Goal: Transaction & Acquisition: Subscribe to service/newsletter

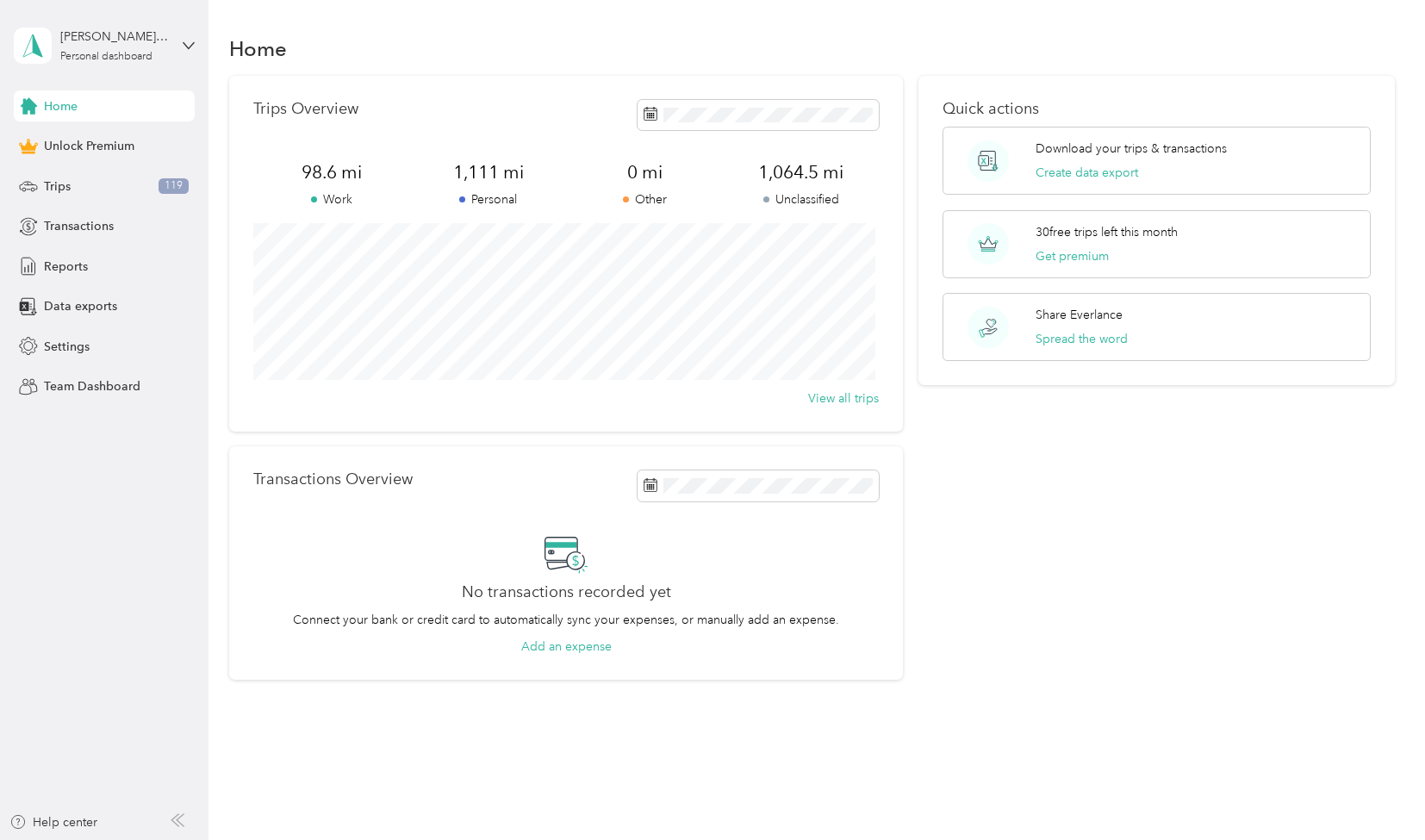
click at [320, 698] on div "Home Trips Overview 98.6 mi Work 1,111 mi Personal 0 mi Other 1,064.5 mi Unclas…" at bounding box center [813, 387] width 1207 height 774
click at [574, 651] on button "Add an expense" at bounding box center [566, 646] width 90 height 18
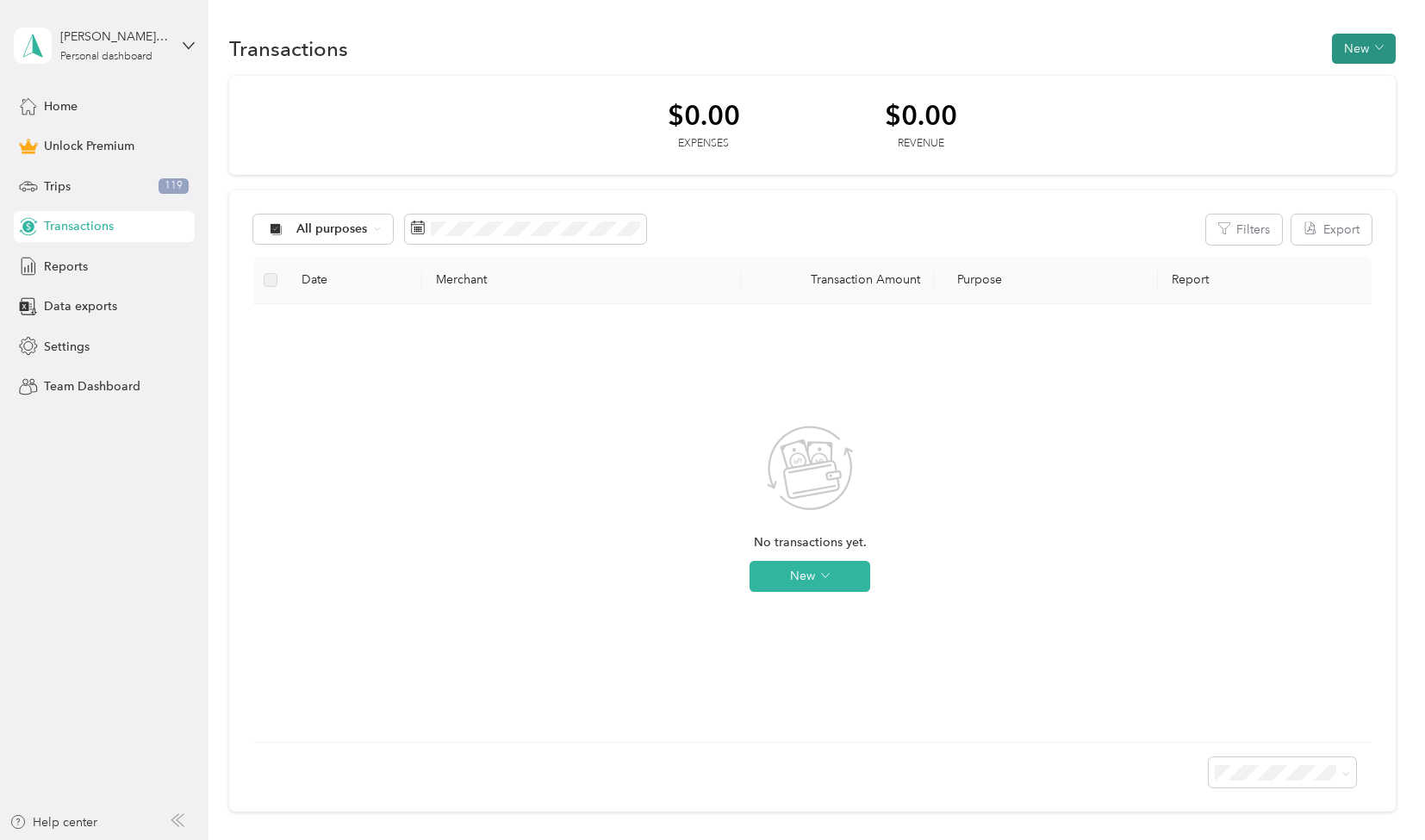
click at [1356, 51] on button "New" at bounding box center [1364, 49] width 64 height 30
click at [159, 386] on div "Team Dashboard" at bounding box center [104, 386] width 181 height 31
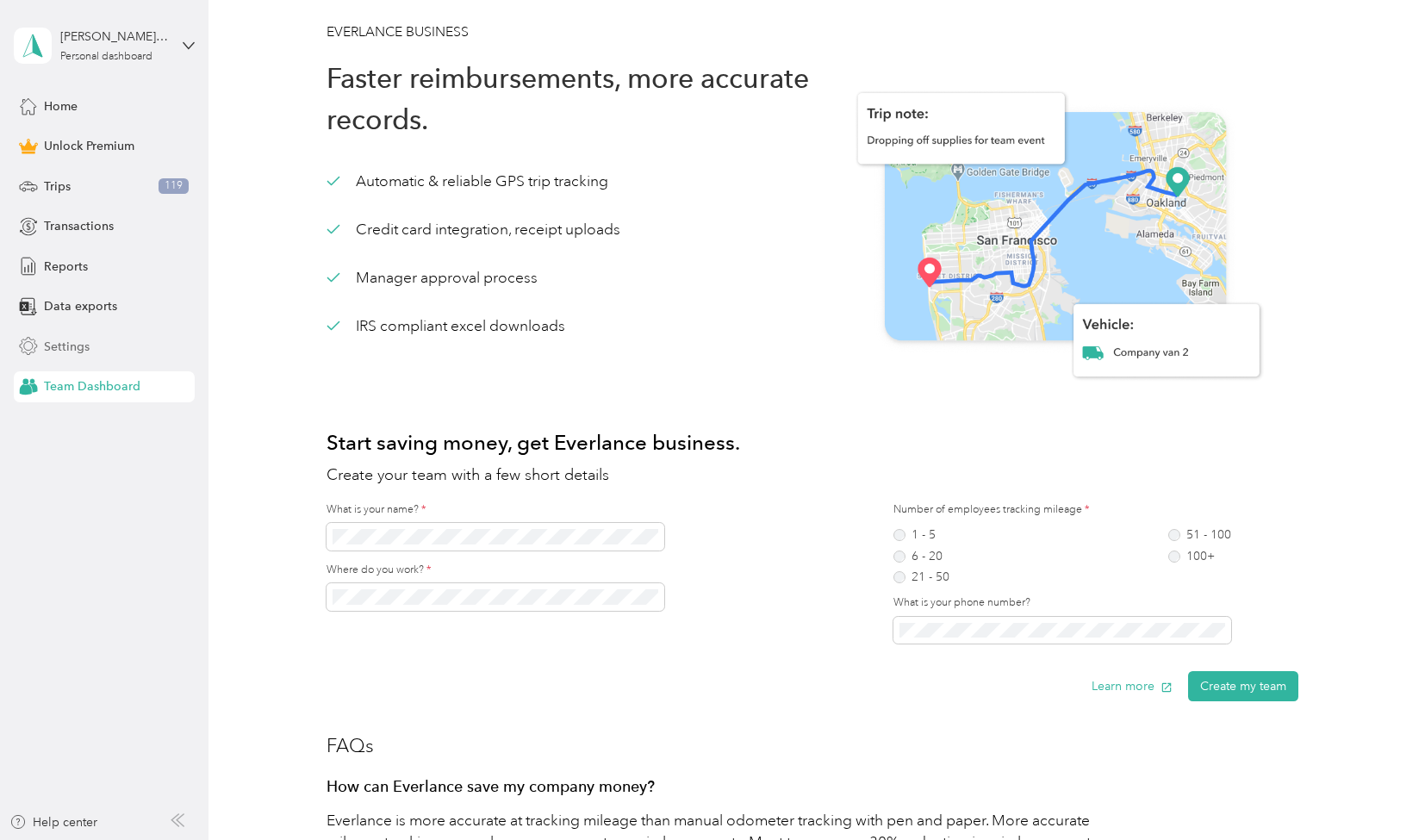
click at [74, 340] on span "Settings" at bounding box center [67, 347] width 46 height 18
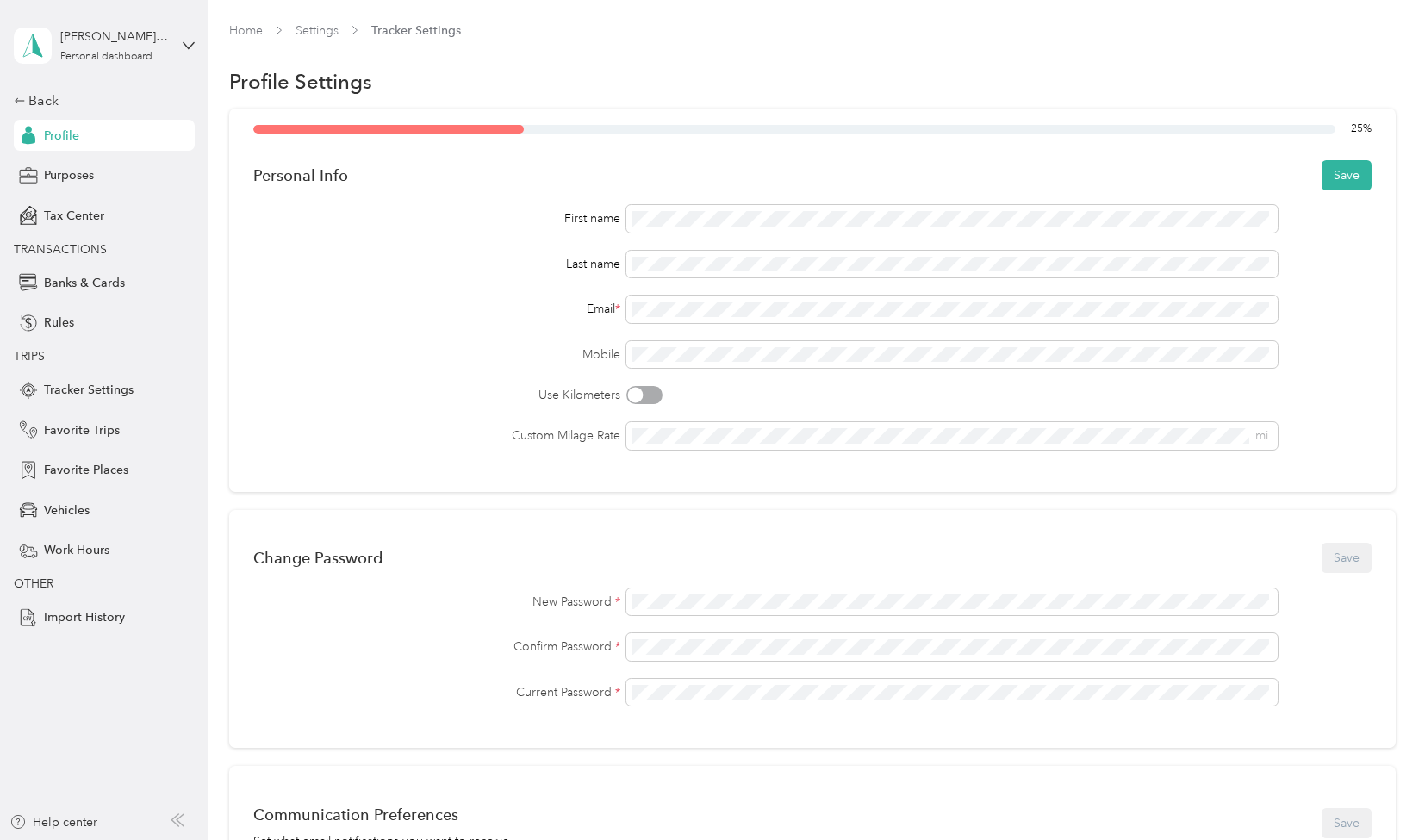
click at [474, 682] on div "Current Password *" at bounding box center [812, 692] width 1117 height 27
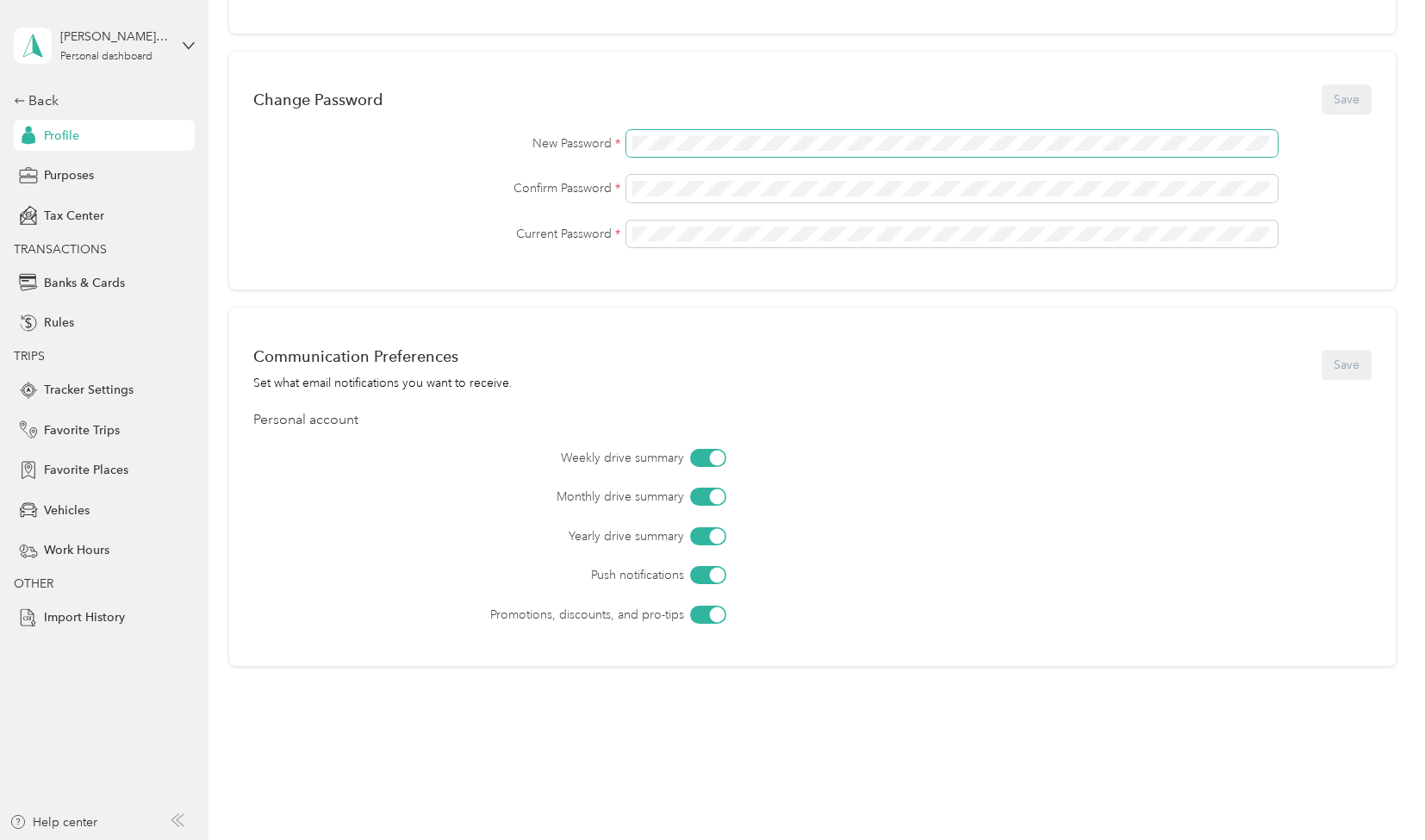
scroll to position [480, 0]
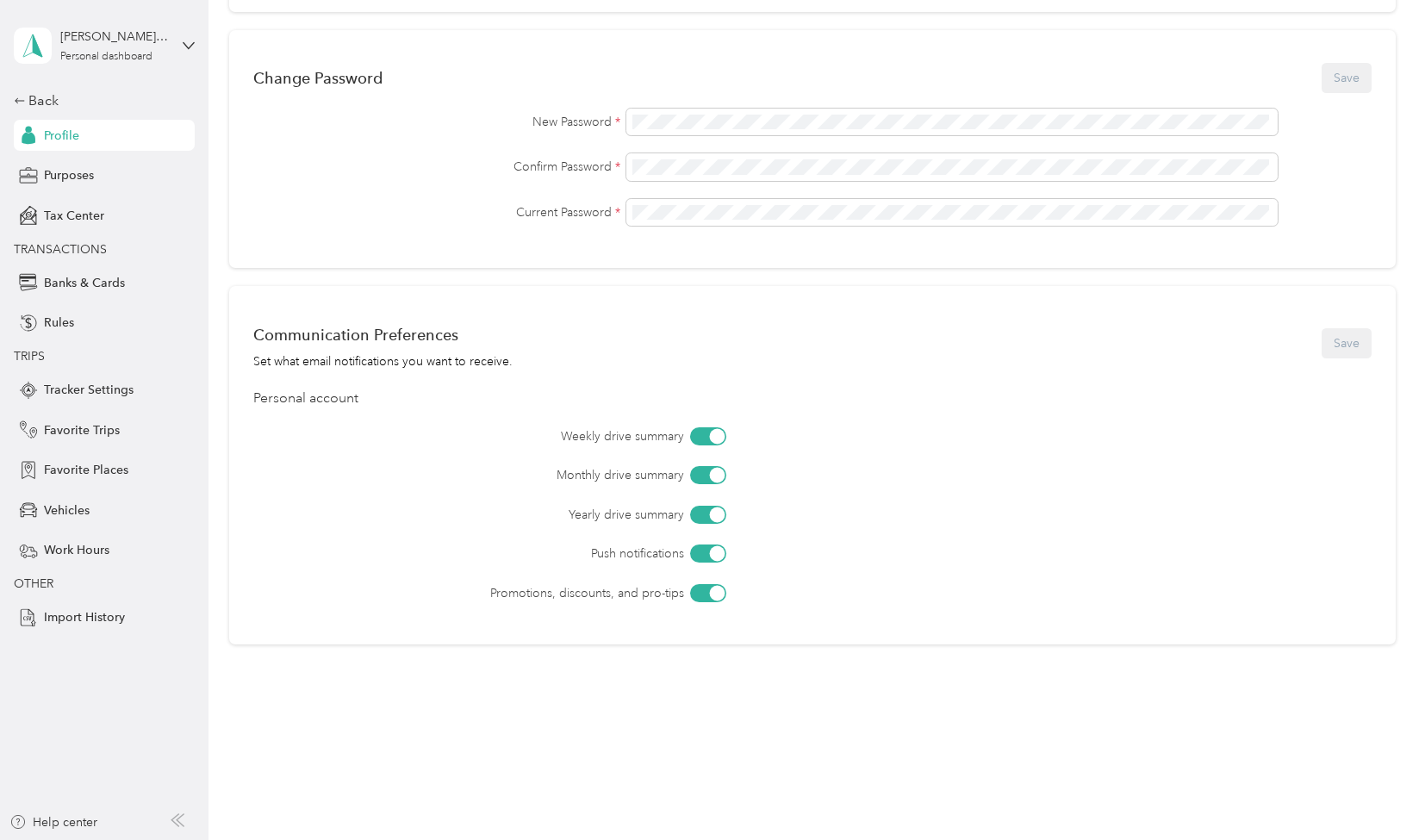
click at [1237, 596] on div "Promotions, discounts, and pro-tips" at bounding box center [859, 593] width 1021 height 18
click at [94, 285] on span "Banks & Cards" at bounding box center [84, 282] width 81 height 18
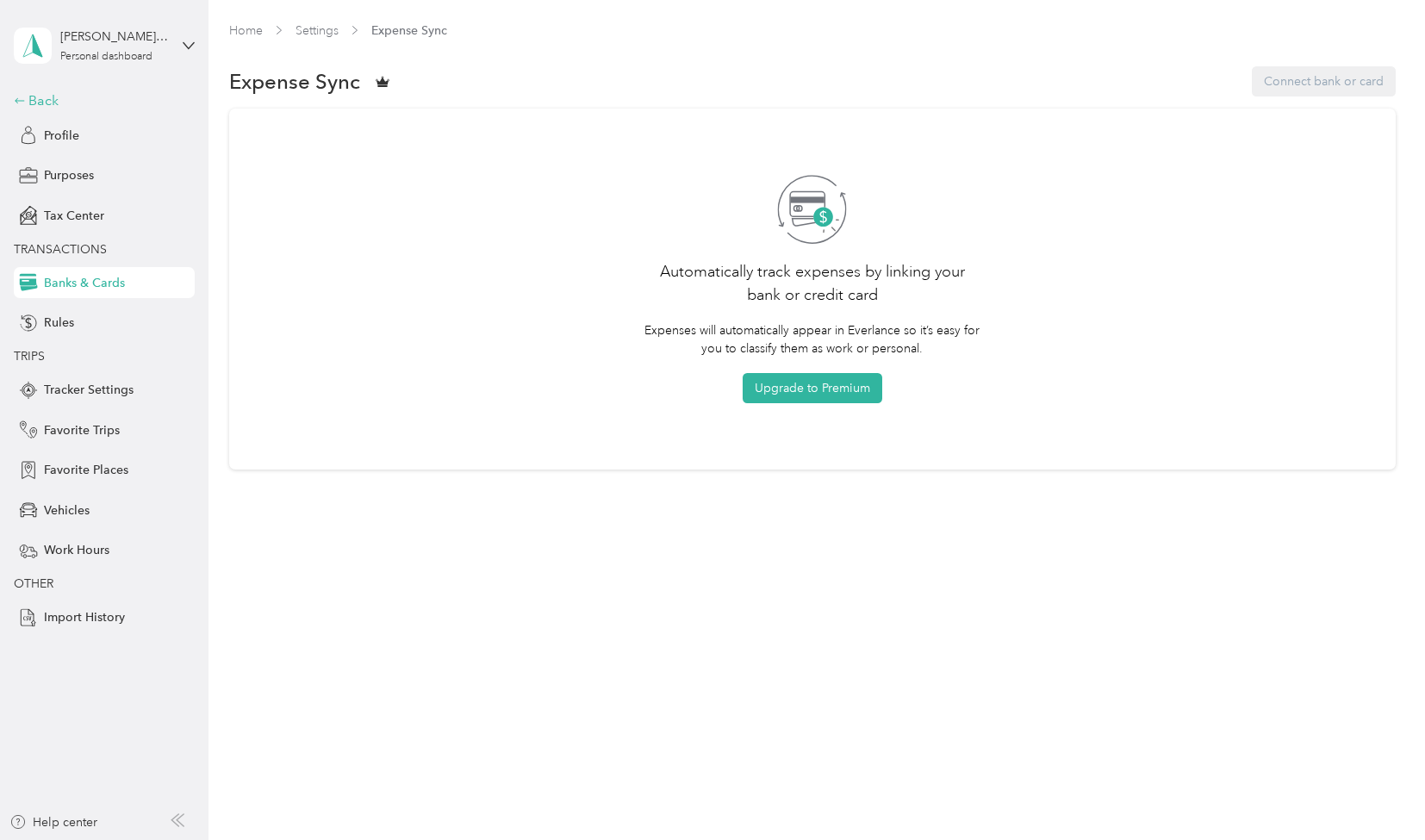
click at [50, 105] on div "Back" at bounding box center [100, 100] width 173 height 20
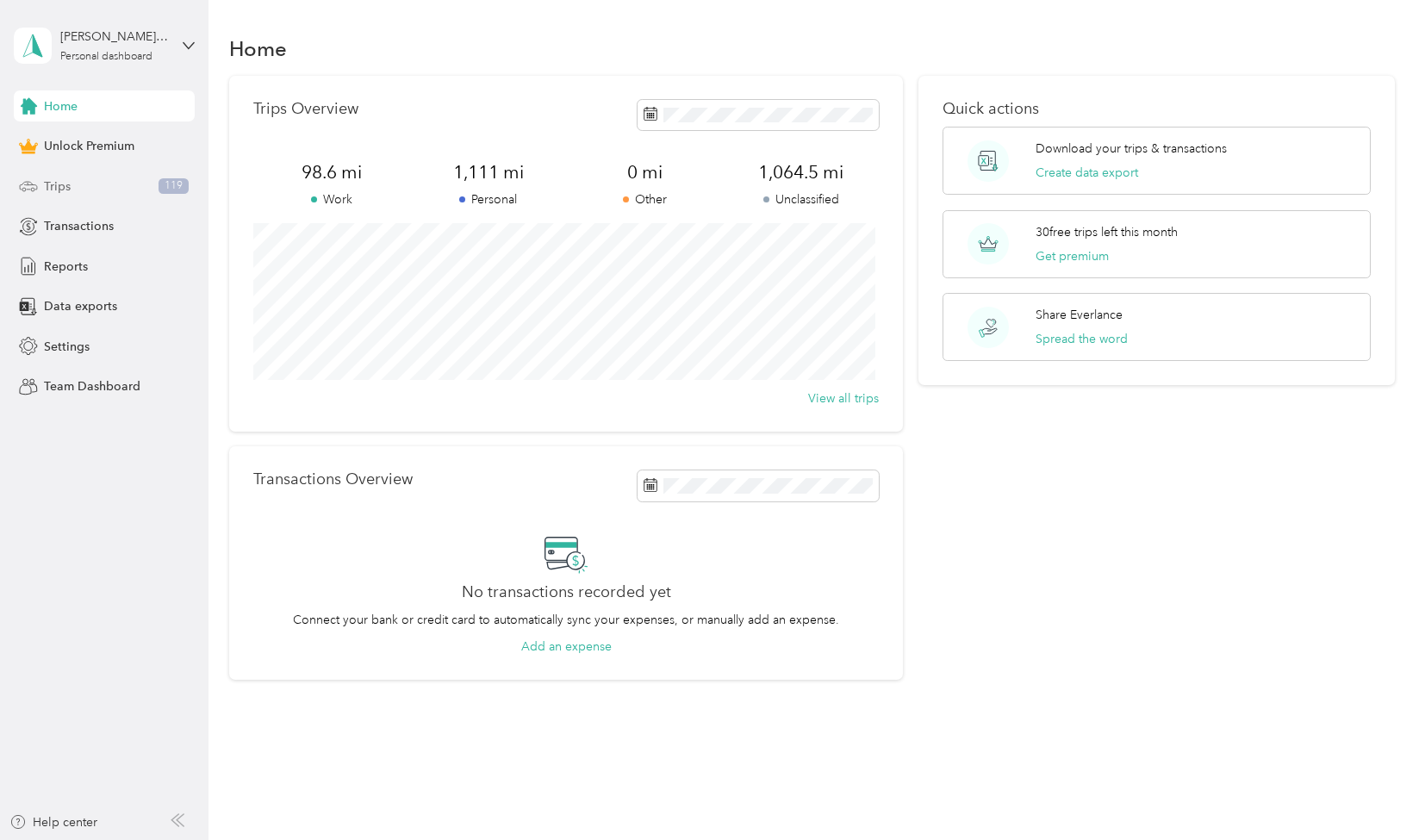
click at [104, 177] on div "Trips 119" at bounding box center [104, 186] width 181 height 31
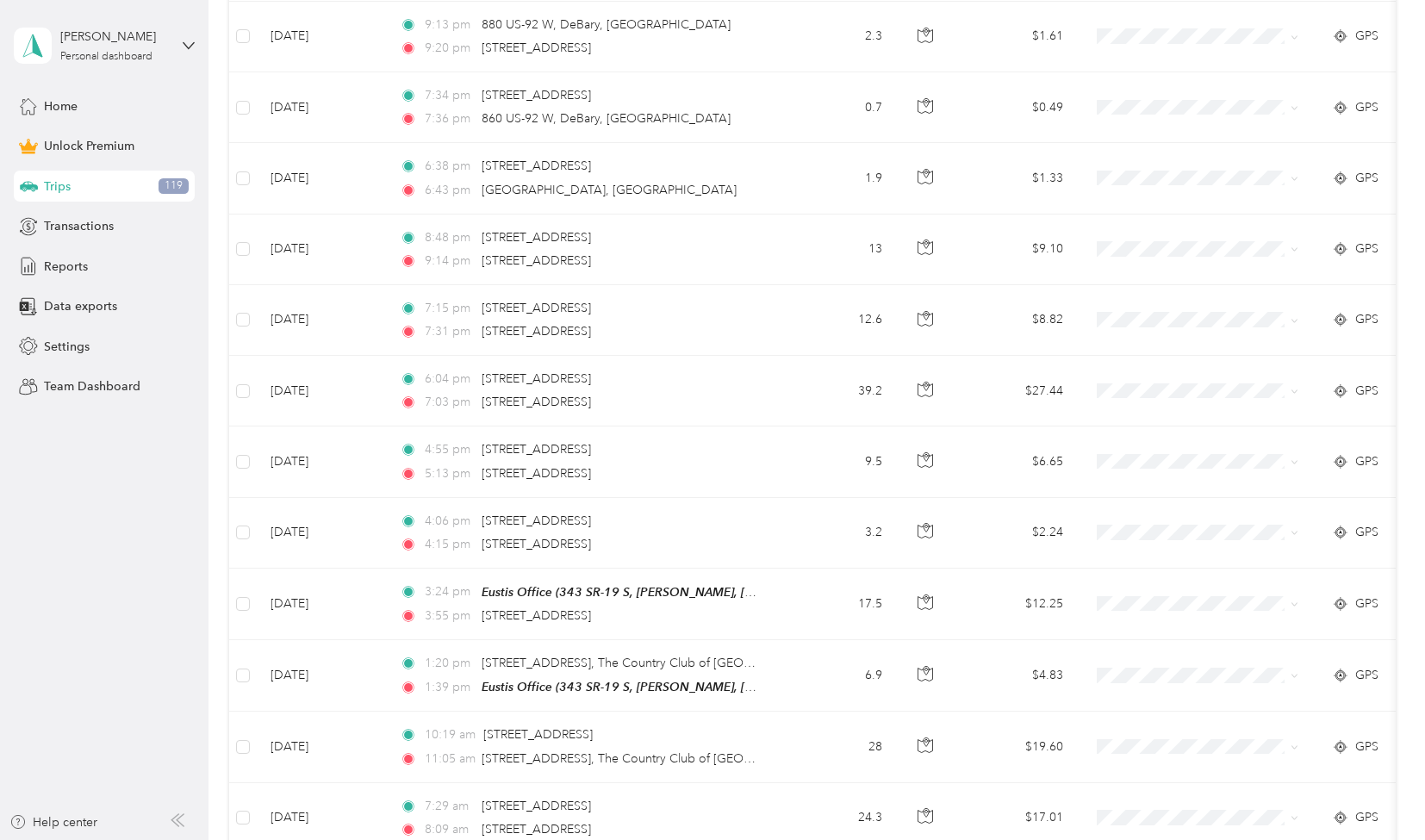
scroll to position [1368, 0]
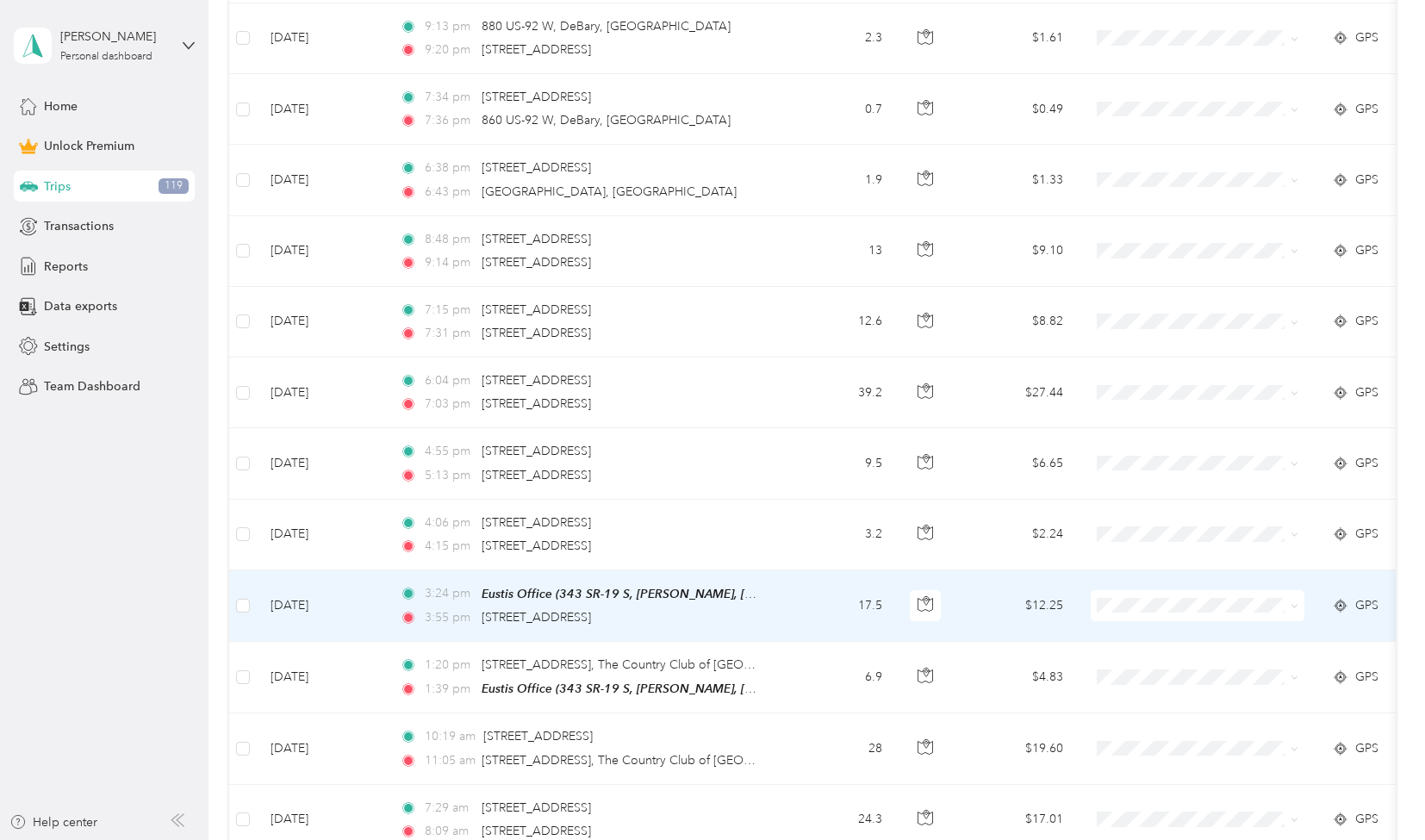
click at [617, 594] on div "Eustis Office (343 SR-19 S, [PERSON_NAME], [GEOGRAPHIC_DATA], [GEOGRAPHIC_DATA]…" at bounding box center [621, 594] width 280 height 19
click at [803, 603] on td "17.5" at bounding box center [839, 605] width 113 height 72
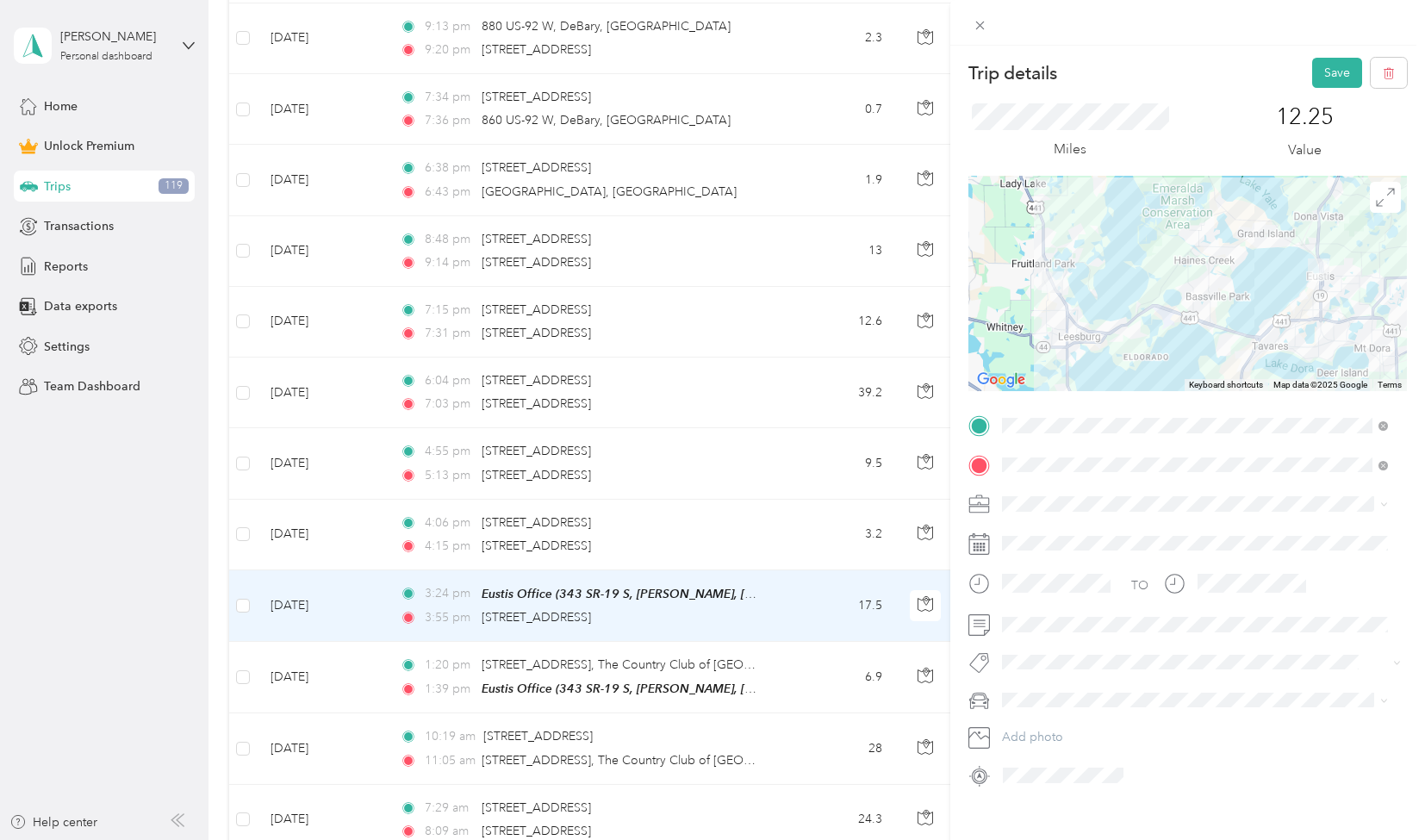
click at [21, 497] on div "Trip details Save This trip cannot be edited because it is either under review,…" at bounding box center [712, 420] width 1425 height 840
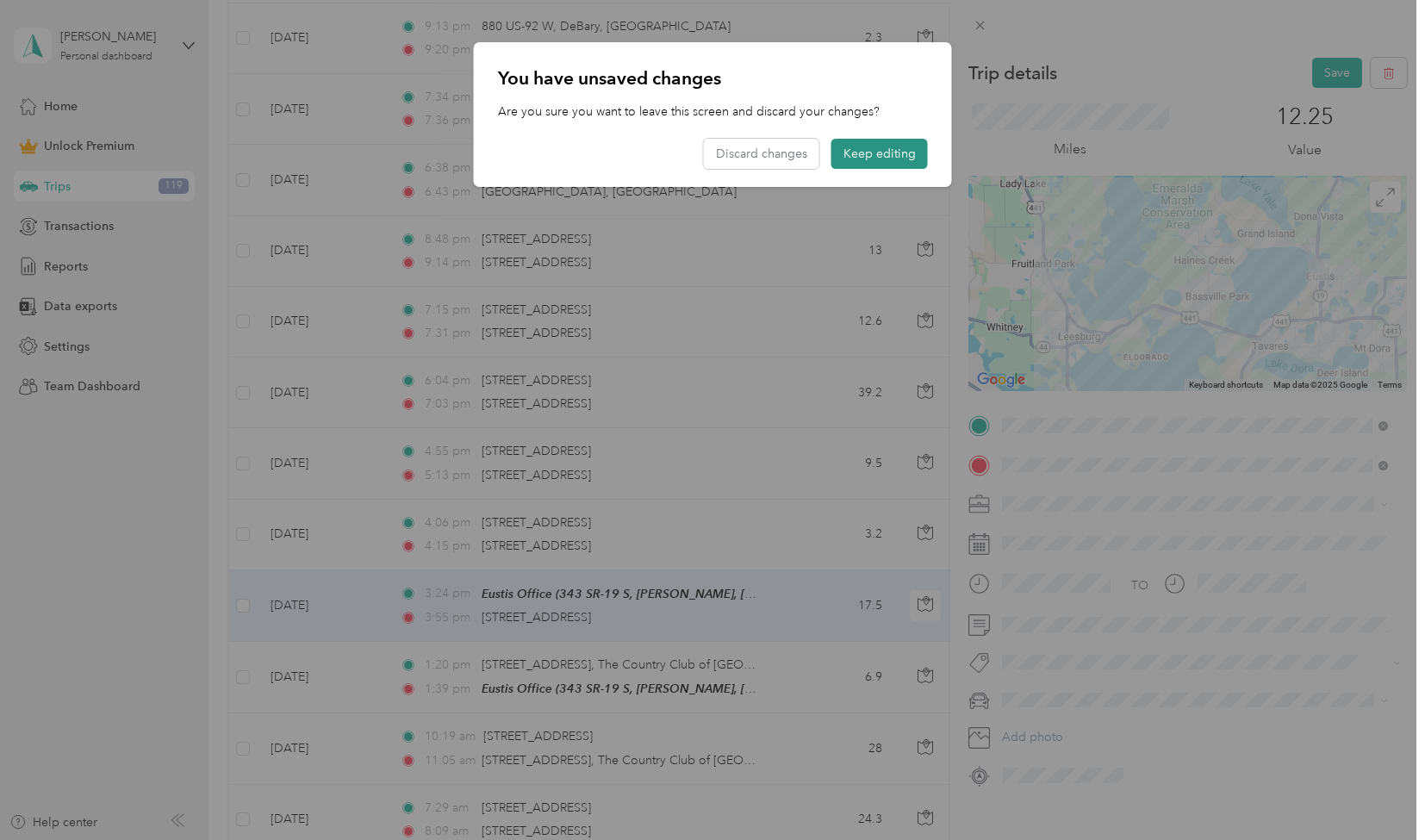
click at [887, 143] on button "Keep editing" at bounding box center [879, 154] width 96 height 30
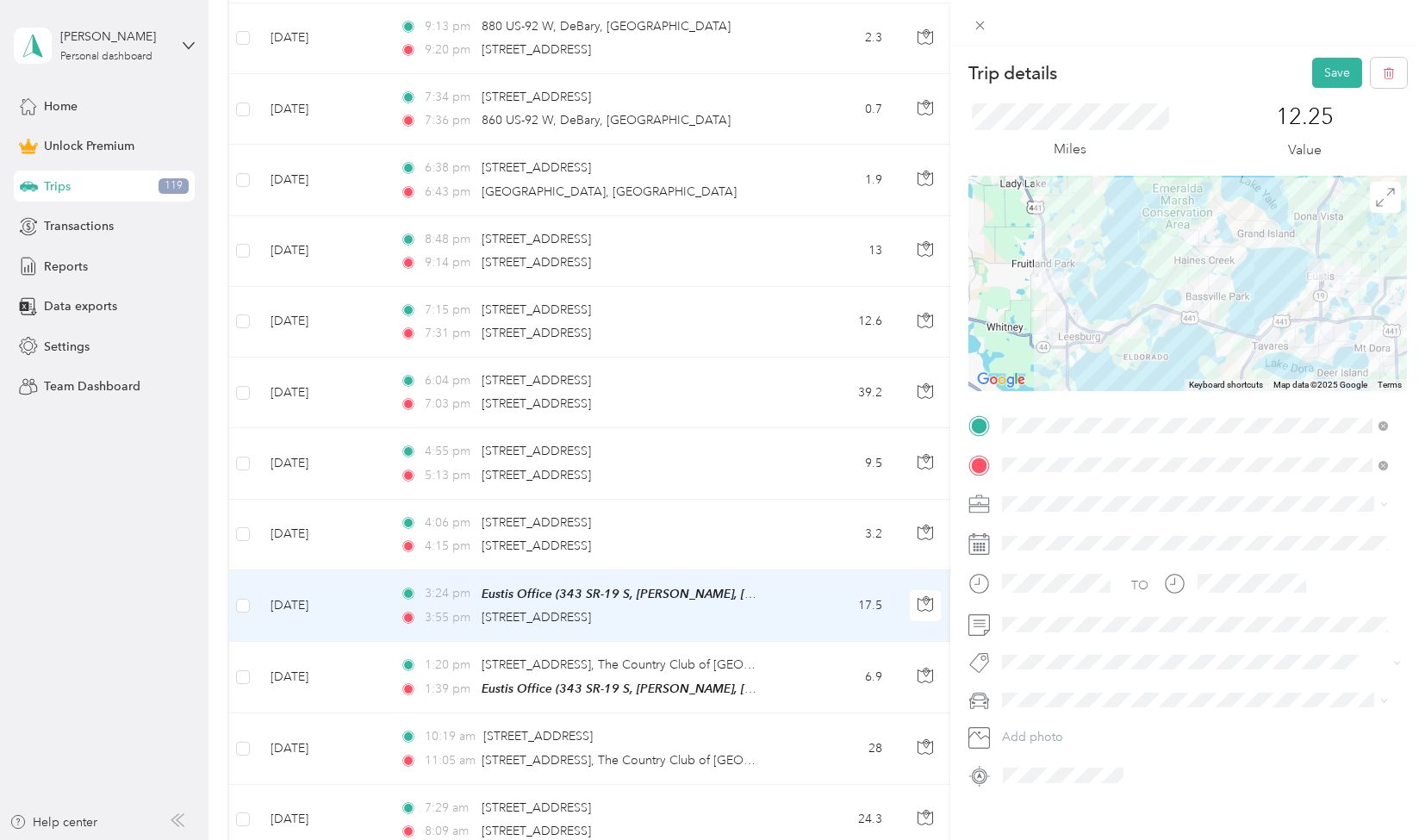
click at [771, 594] on div "Trip details Save This trip cannot be edited because it is either under review,…" at bounding box center [712, 420] width 1425 height 840
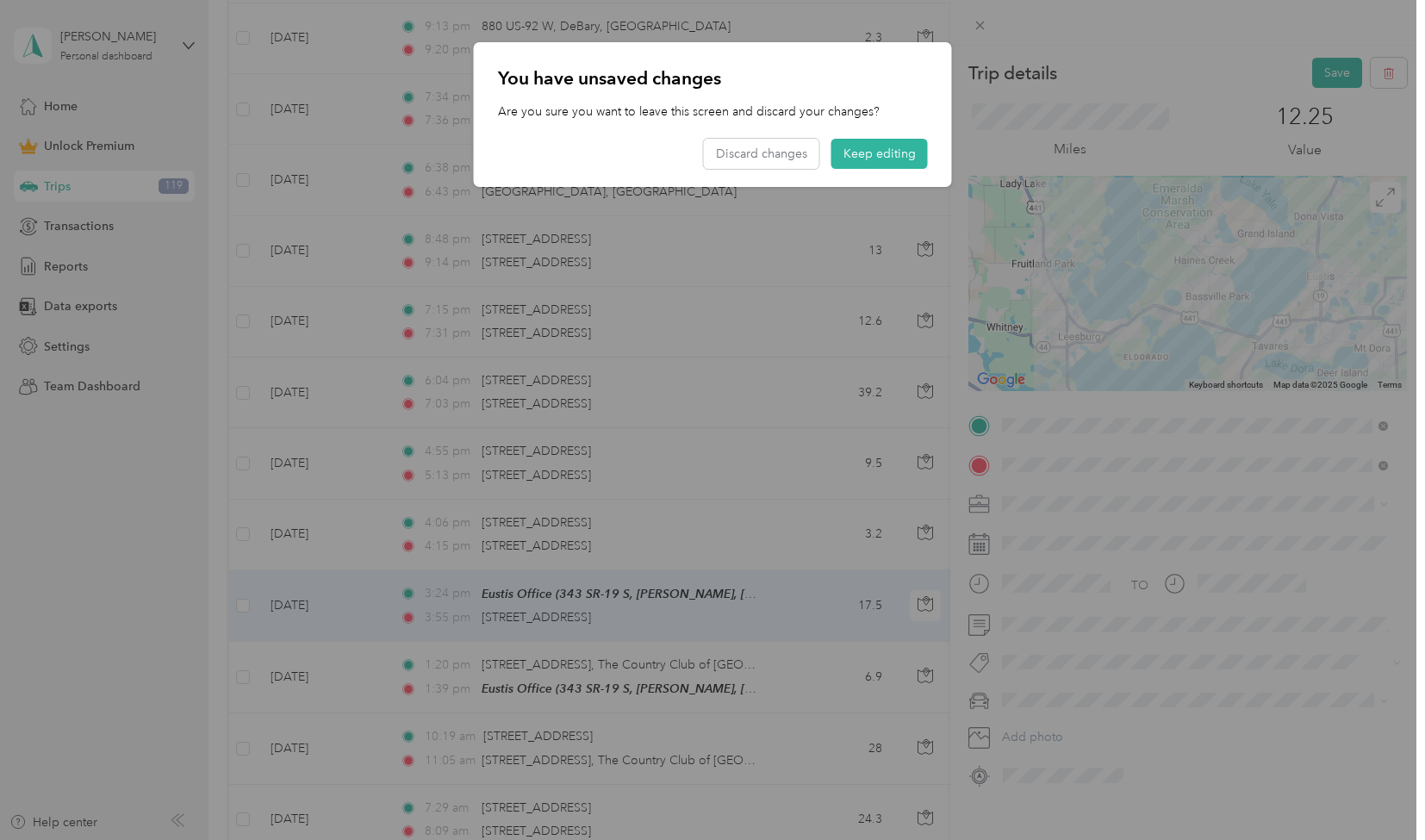
click at [709, 685] on div at bounding box center [712, 420] width 1425 height 840
click at [897, 153] on button "Keep editing" at bounding box center [879, 154] width 96 height 30
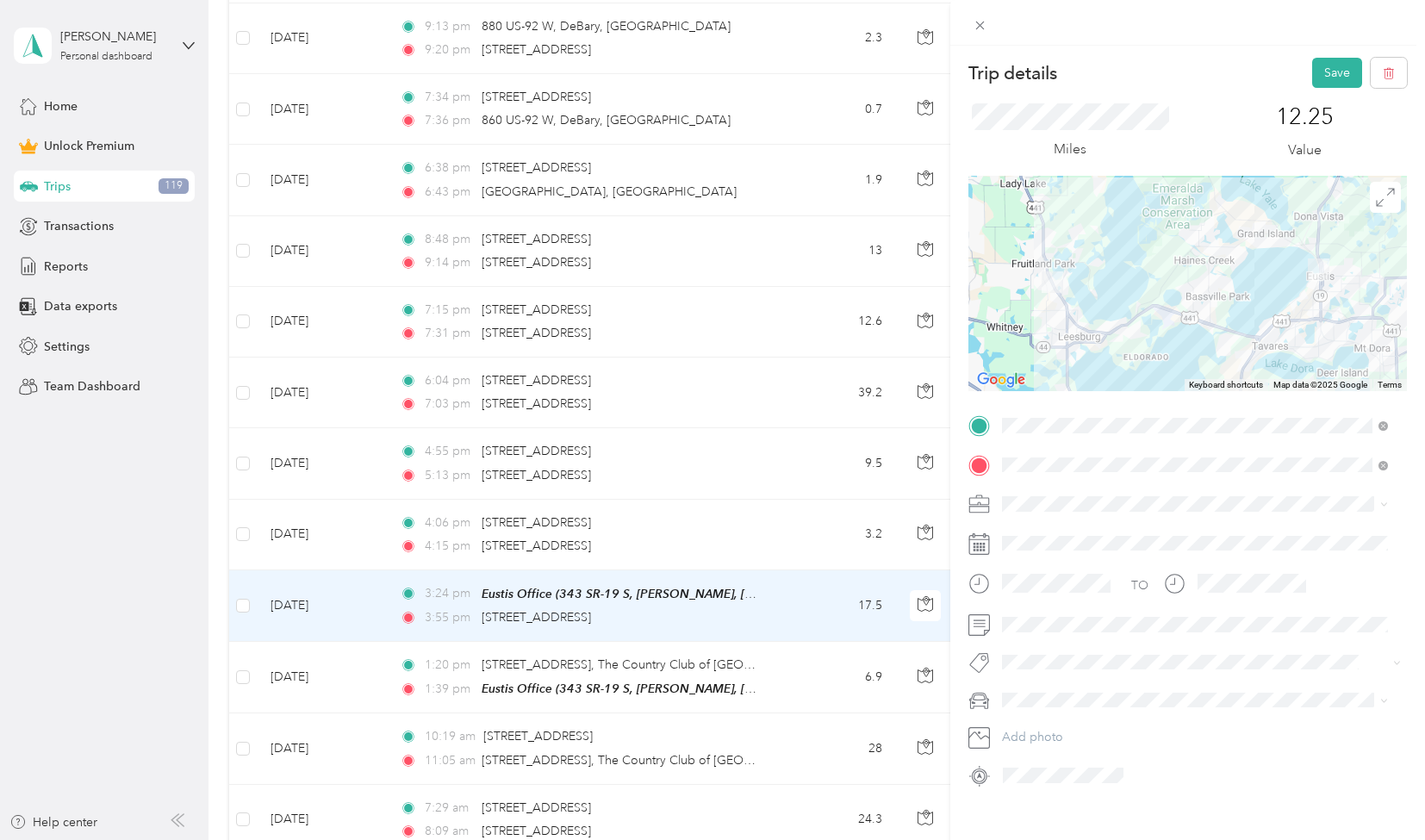
click at [1136, 595] on div "Business Support" at bounding box center [1195, 594] width 374 height 18
click at [126, 633] on div "Trip details Save This trip cannot be edited because it is either under review,…" at bounding box center [712, 420] width 1425 height 840
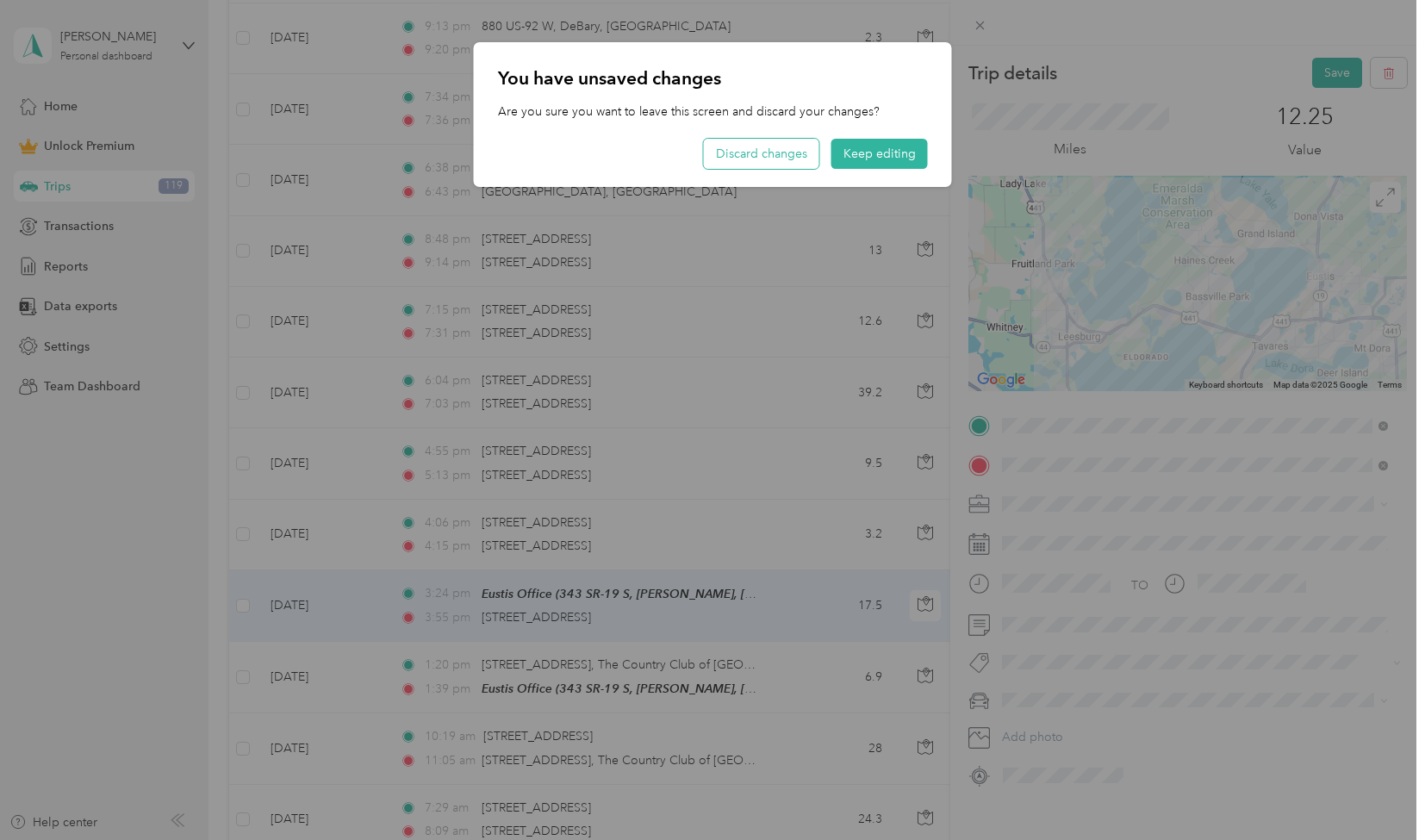
click at [748, 154] on button "Discard changes" at bounding box center [761, 154] width 115 height 30
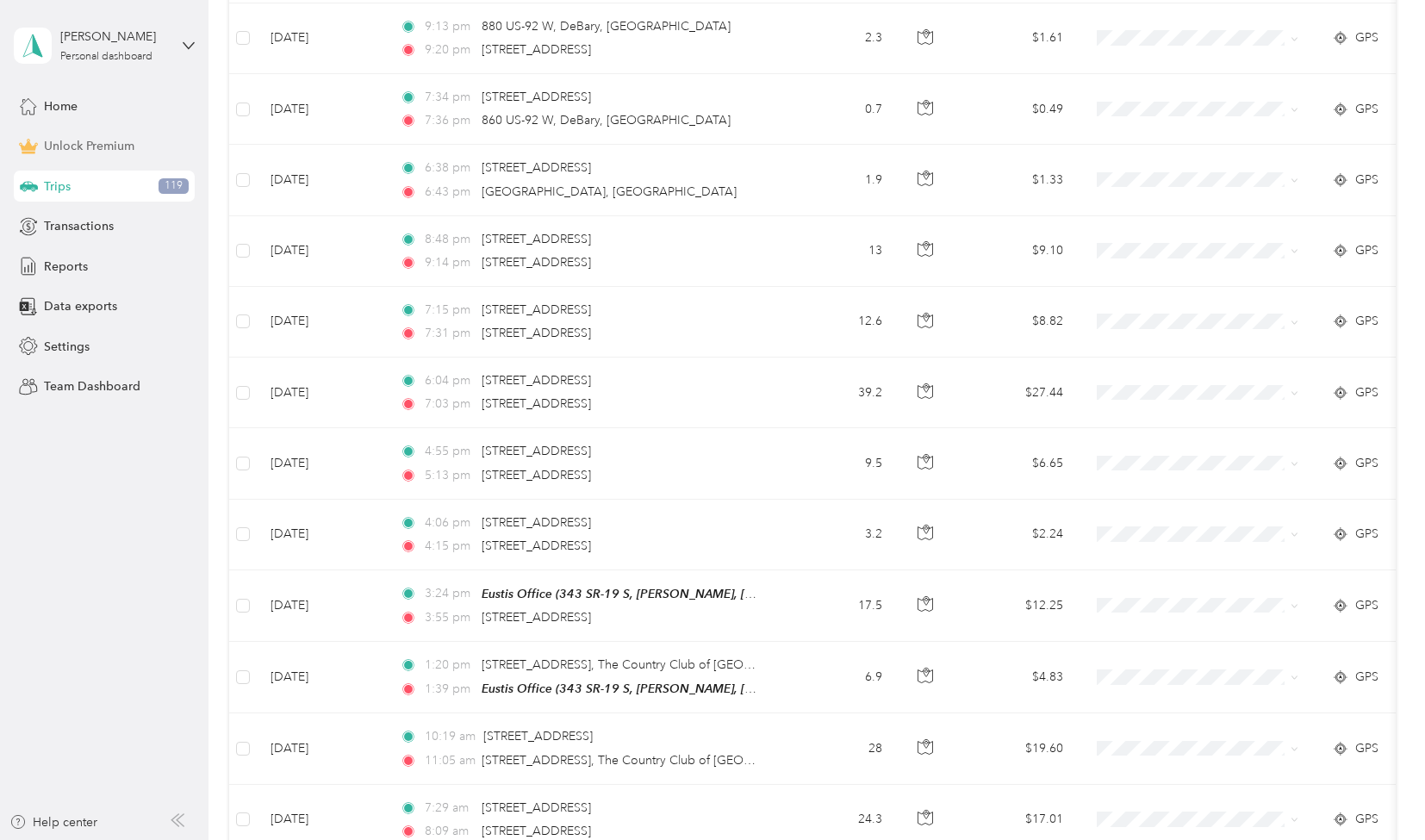
click at [113, 154] on span "Unlock Premium" at bounding box center [89, 146] width 90 height 18
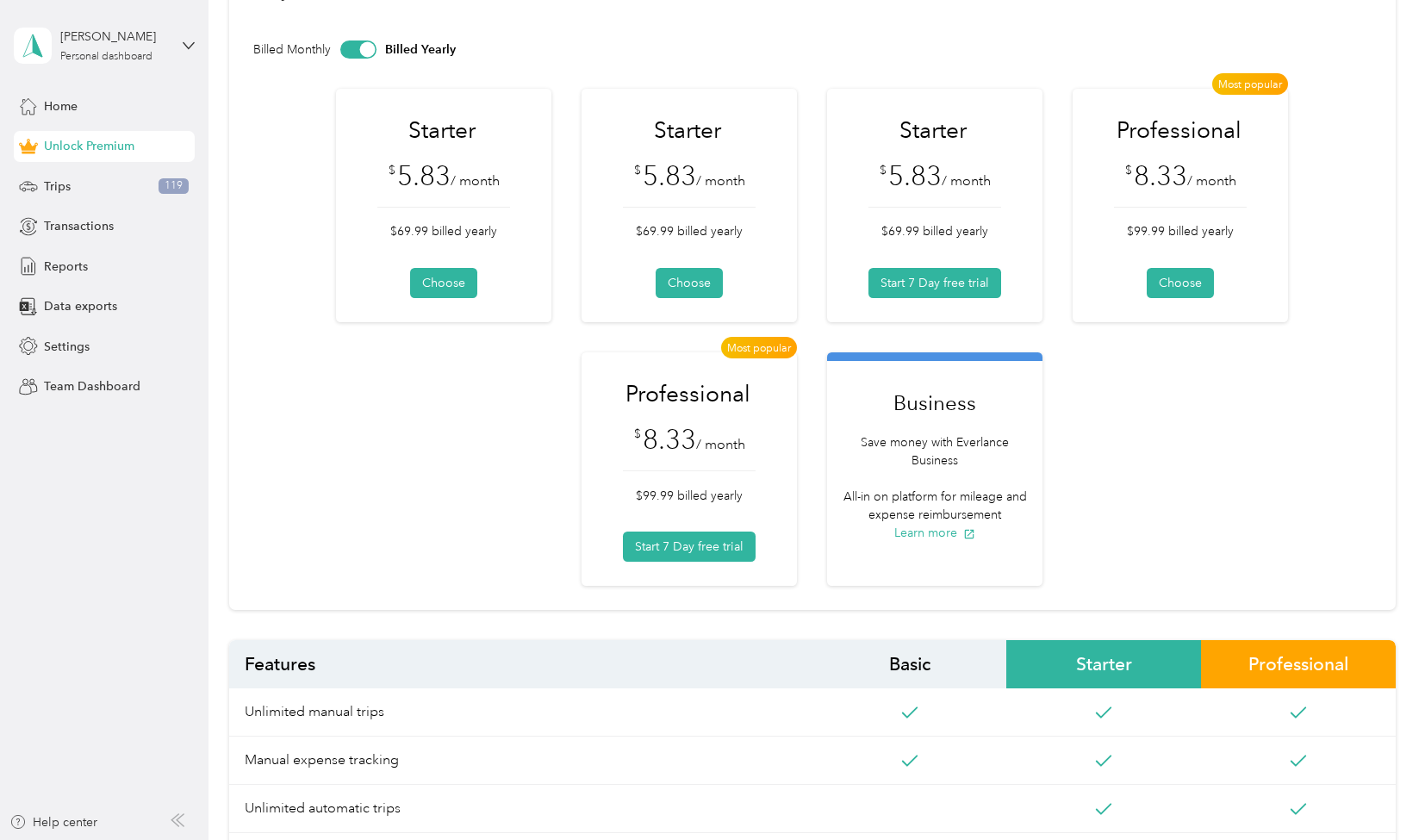
scroll to position [129, 0]
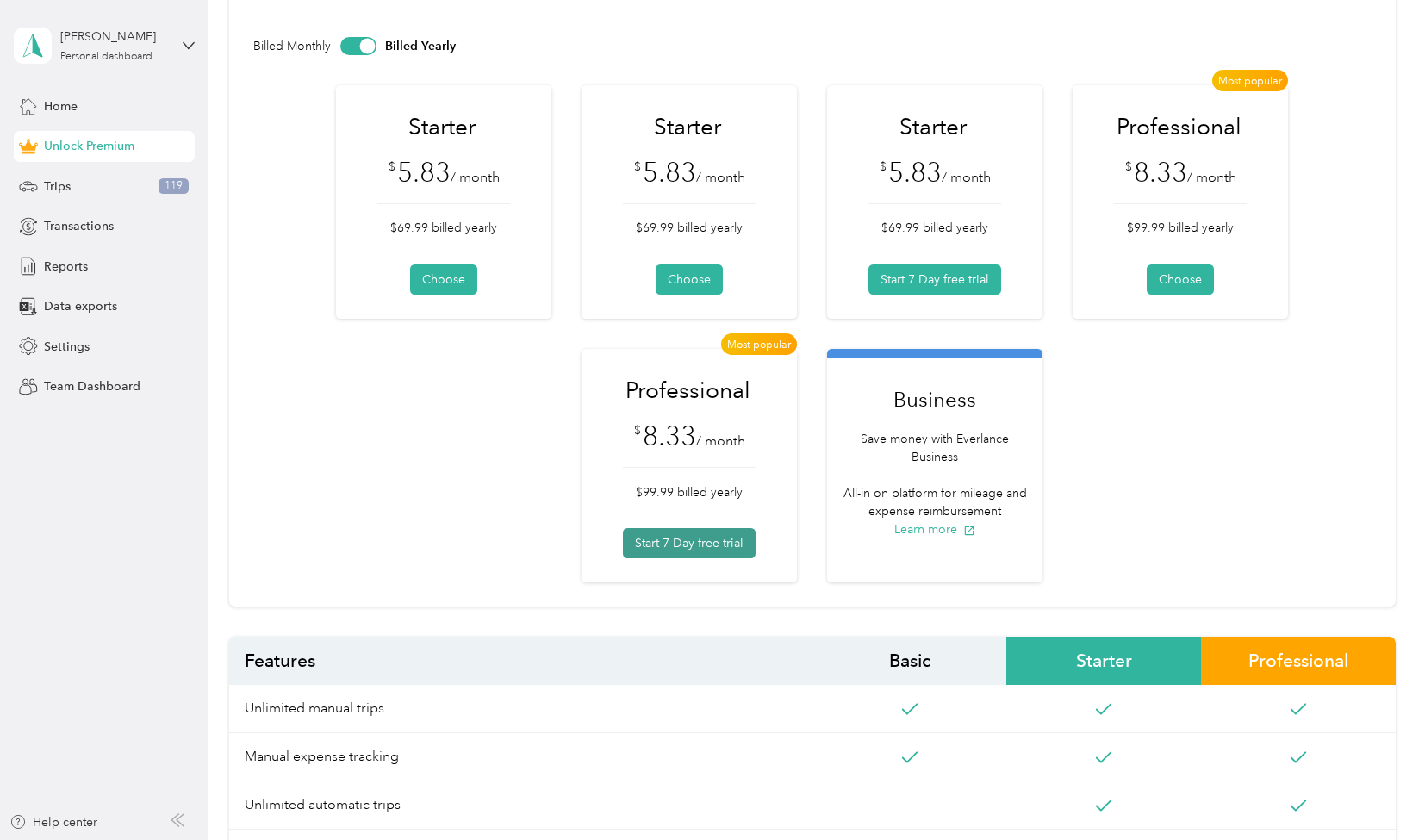
click at [724, 529] on button "Start 7 Day free trial" at bounding box center [689, 543] width 133 height 30
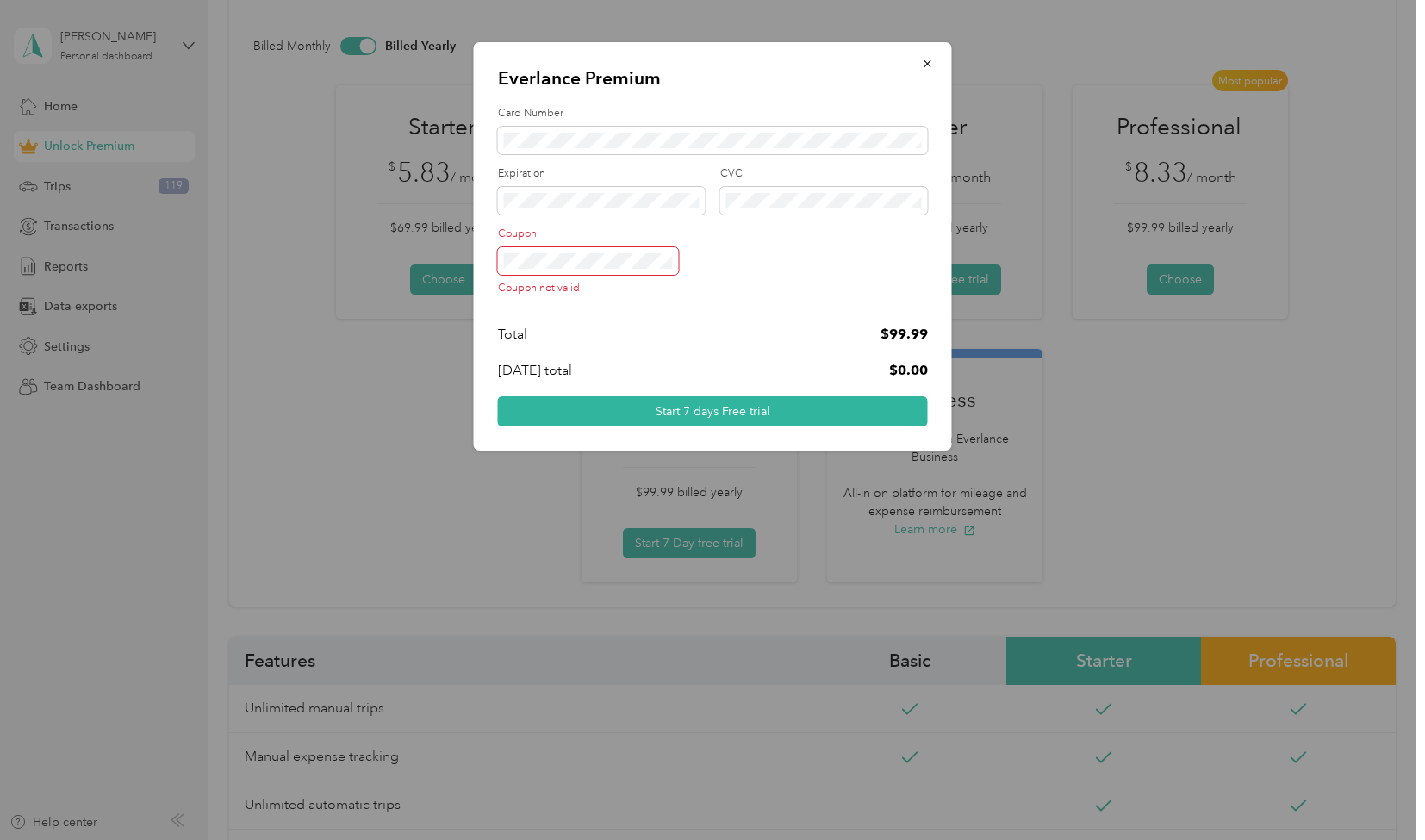
click at [812, 298] on form "Card Number Expiration CVC Coupon Coupon not valid Total $99.99 [DATE] total $0…" at bounding box center [713, 266] width 430 height 320
click at [824, 266] on div "Coupon not valid" at bounding box center [713, 271] width 430 height 49
click at [803, 391] on form "Card Number Expiration CVC Coupon Coupon not valid Total $99.99 [DATE] total $0…" at bounding box center [713, 266] width 430 height 320
click at [933, 65] on icon "button" at bounding box center [928, 64] width 12 height 12
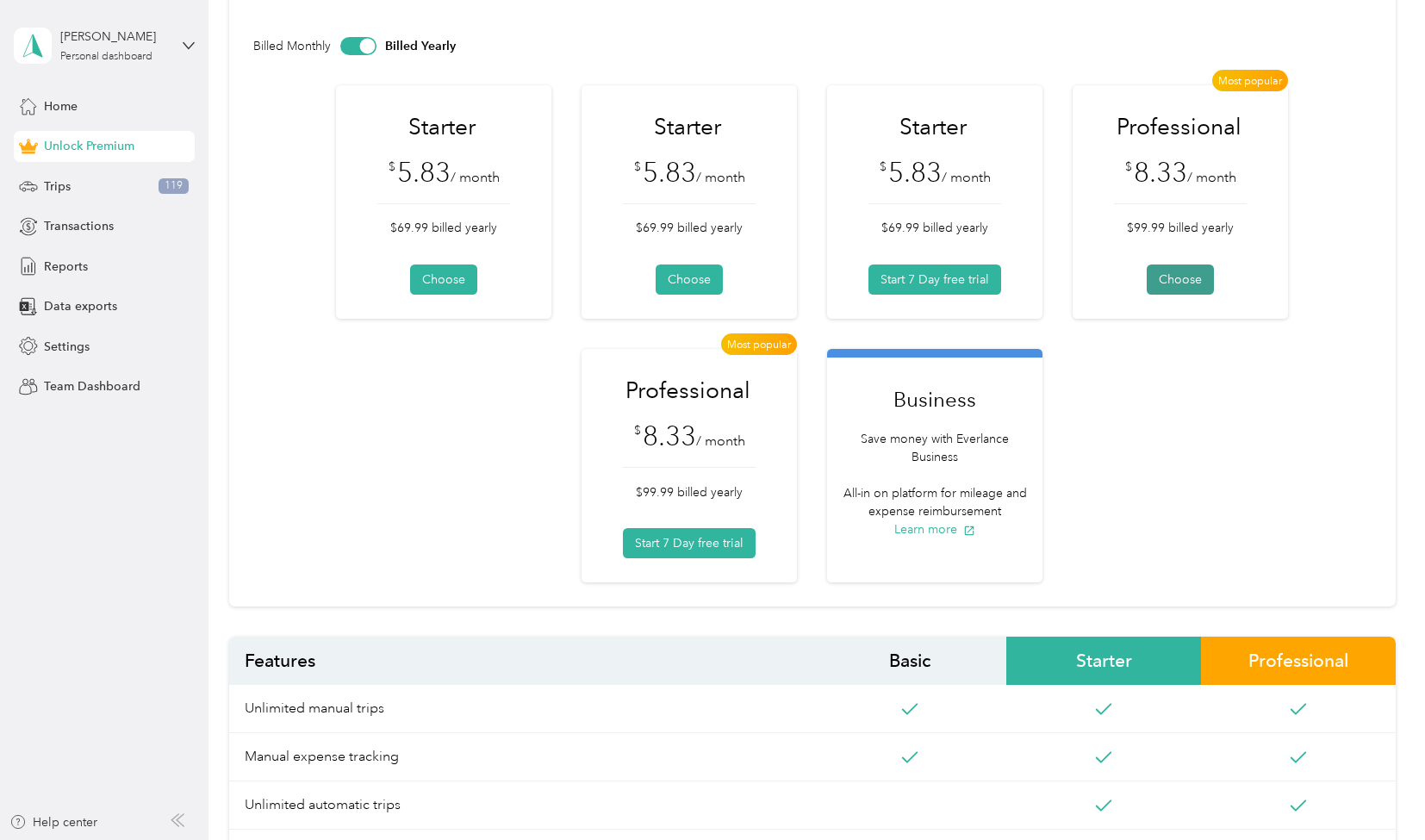
click at [1172, 288] on button "Choose" at bounding box center [1180, 280] width 67 height 30
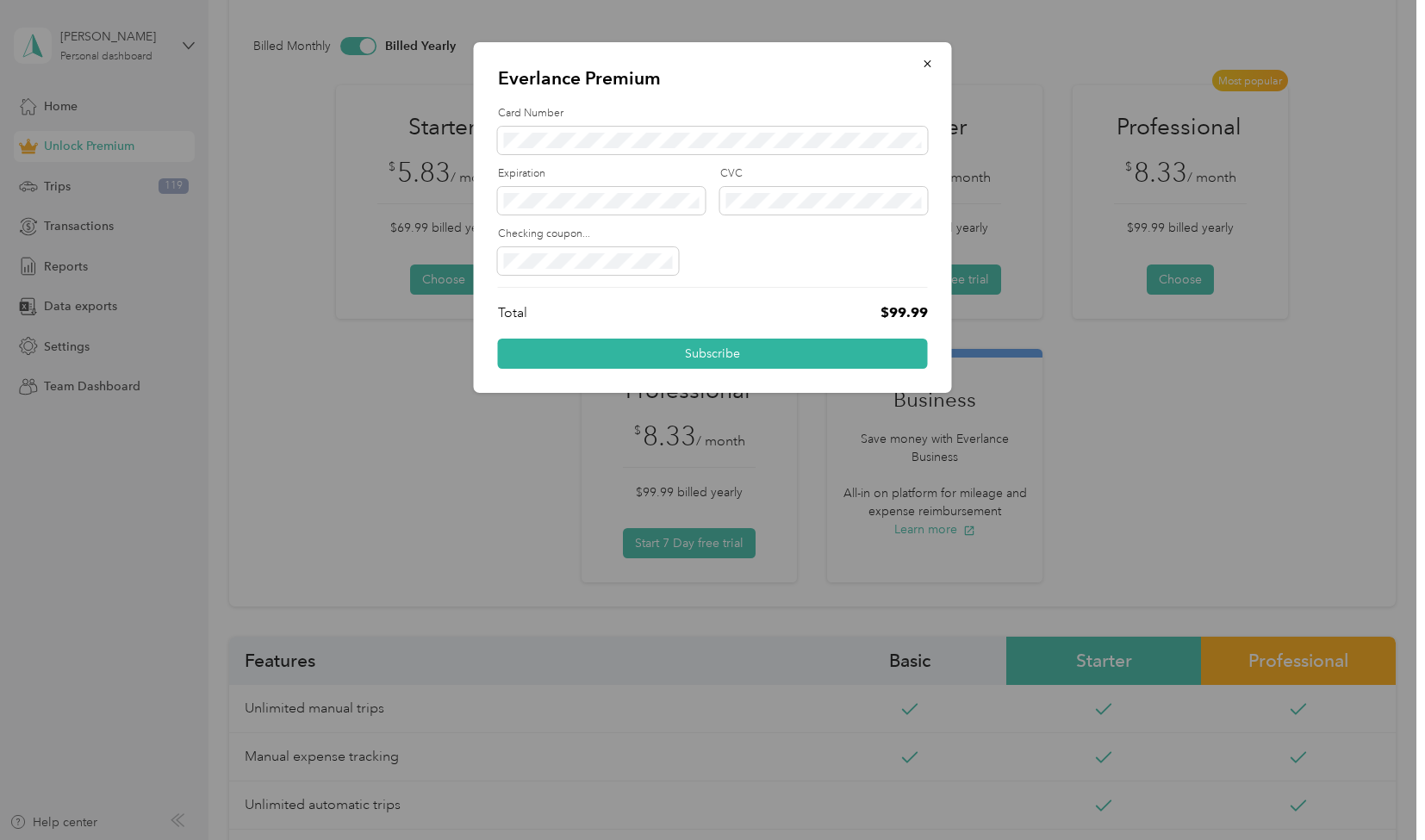
click at [754, 264] on div at bounding box center [713, 260] width 430 height 27
click at [838, 247] on div at bounding box center [713, 260] width 430 height 27
click at [928, 56] on span "button" at bounding box center [928, 63] width 12 height 15
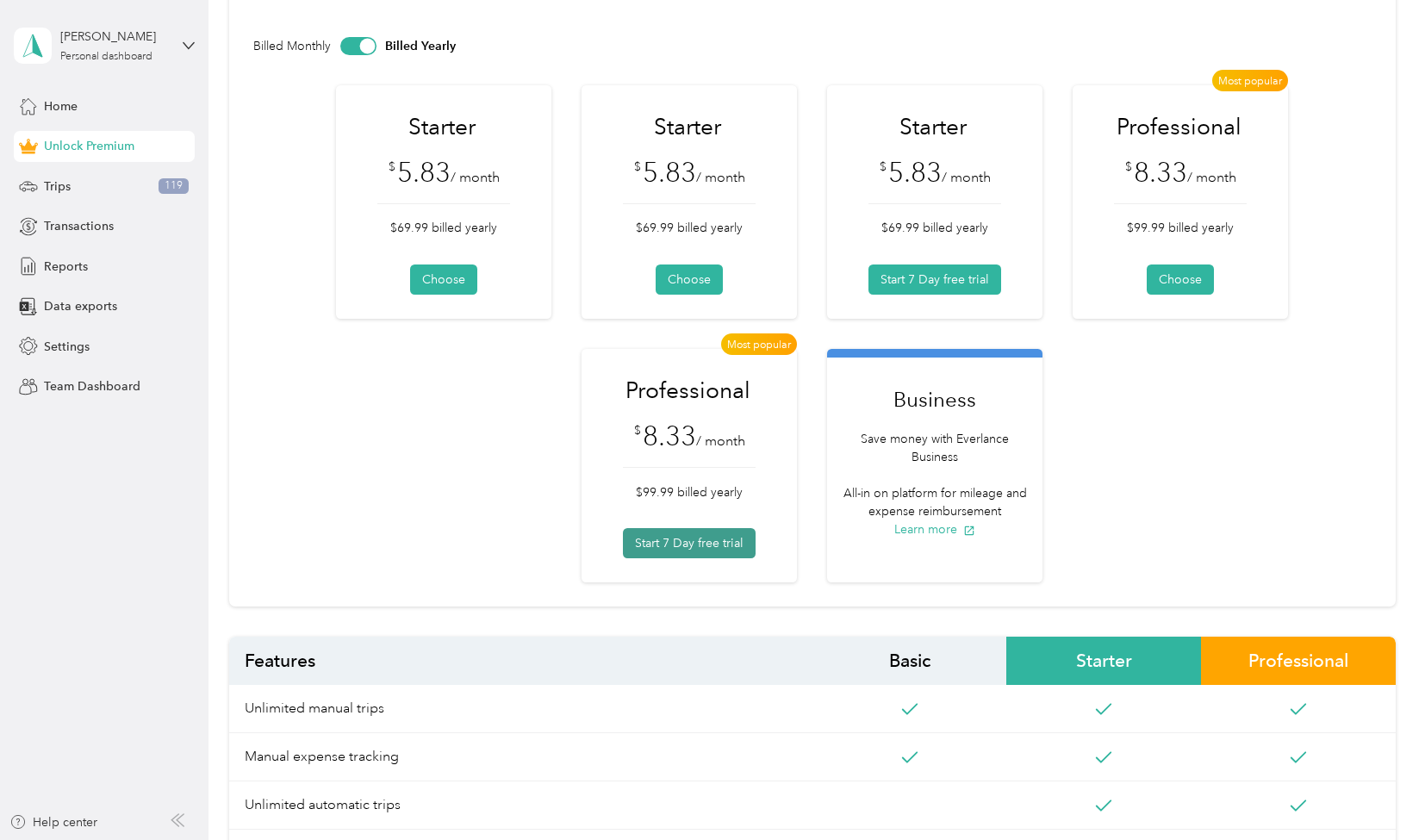
click at [691, 529] on button "Start 7 Day free trial" at bounding box center [689, 543] width 133 height 30
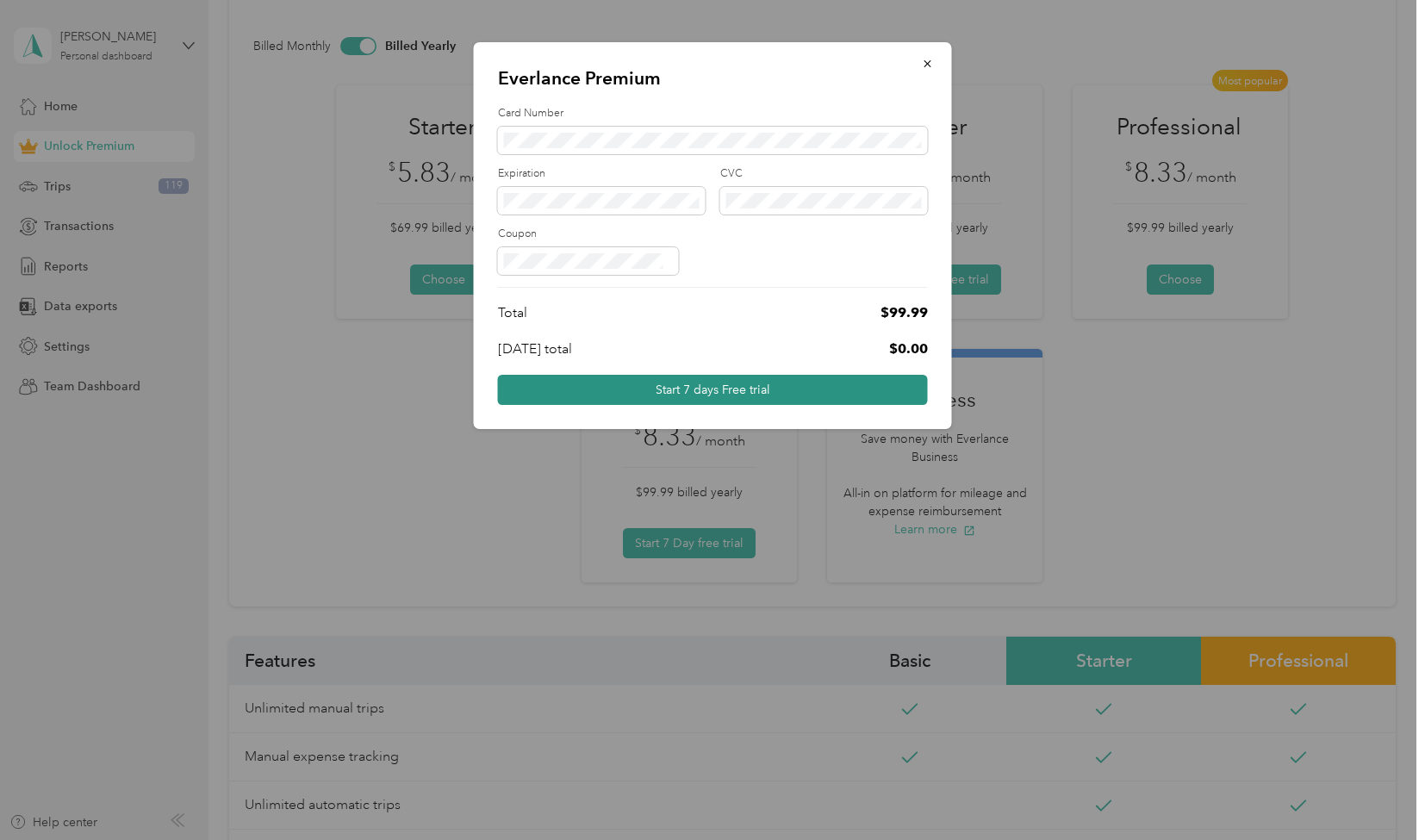
click at [794, 381] on button "Start 7 days Free trial" at bounding box center [713, 389] width 430 height 30
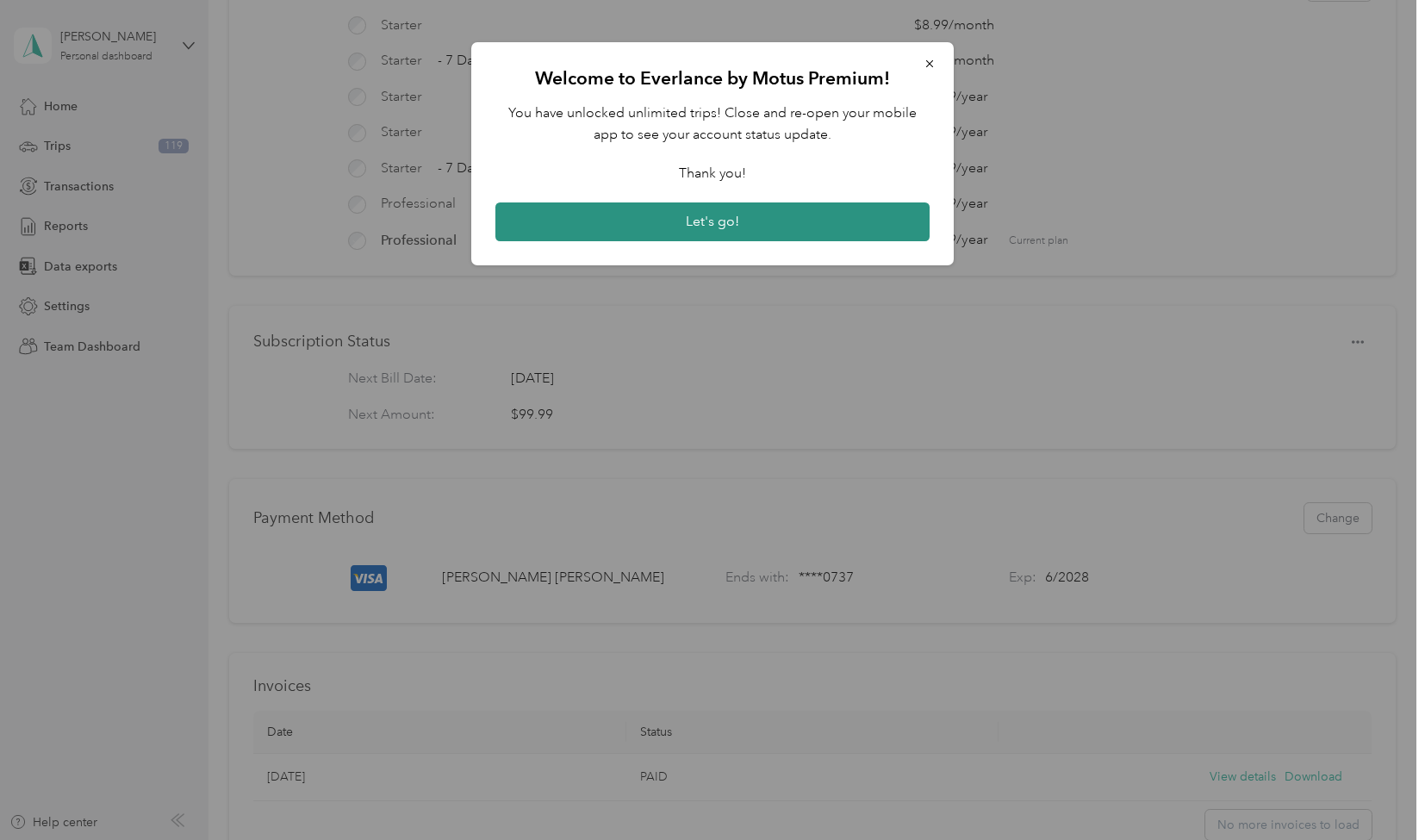
click at [705, 216] on button "Let's go!" at bounding box center [712, 222] width 435 height 40
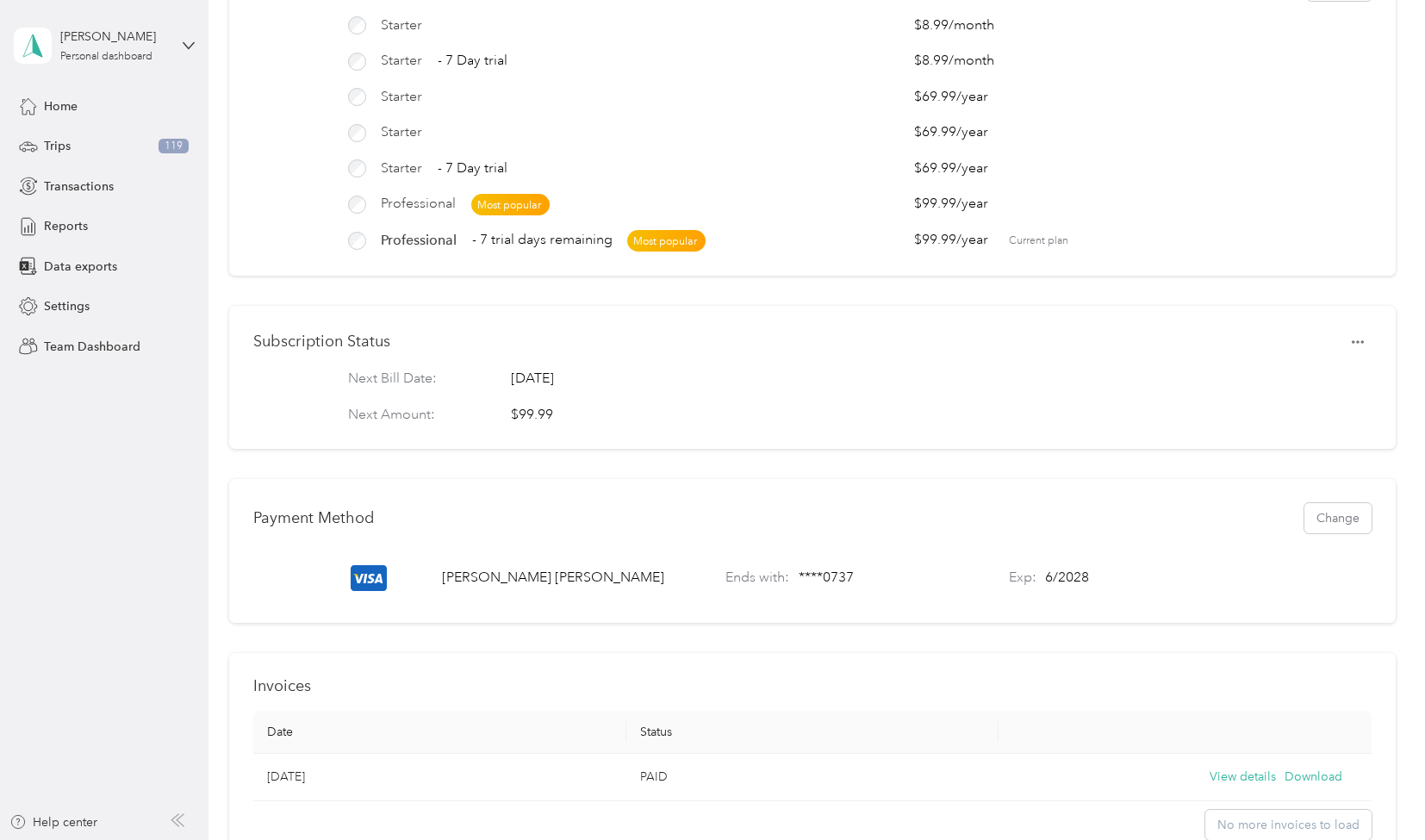
click at [88, 591] on aside "[PERSON_NAME] Personal dashboard Home Trips 119 Transactions Reports Data expor…" at bounding box center [104, 420] width 209 height 840
click at [65, 227] on span "Reports" at bounding box center [66, 226] width 44 height 18
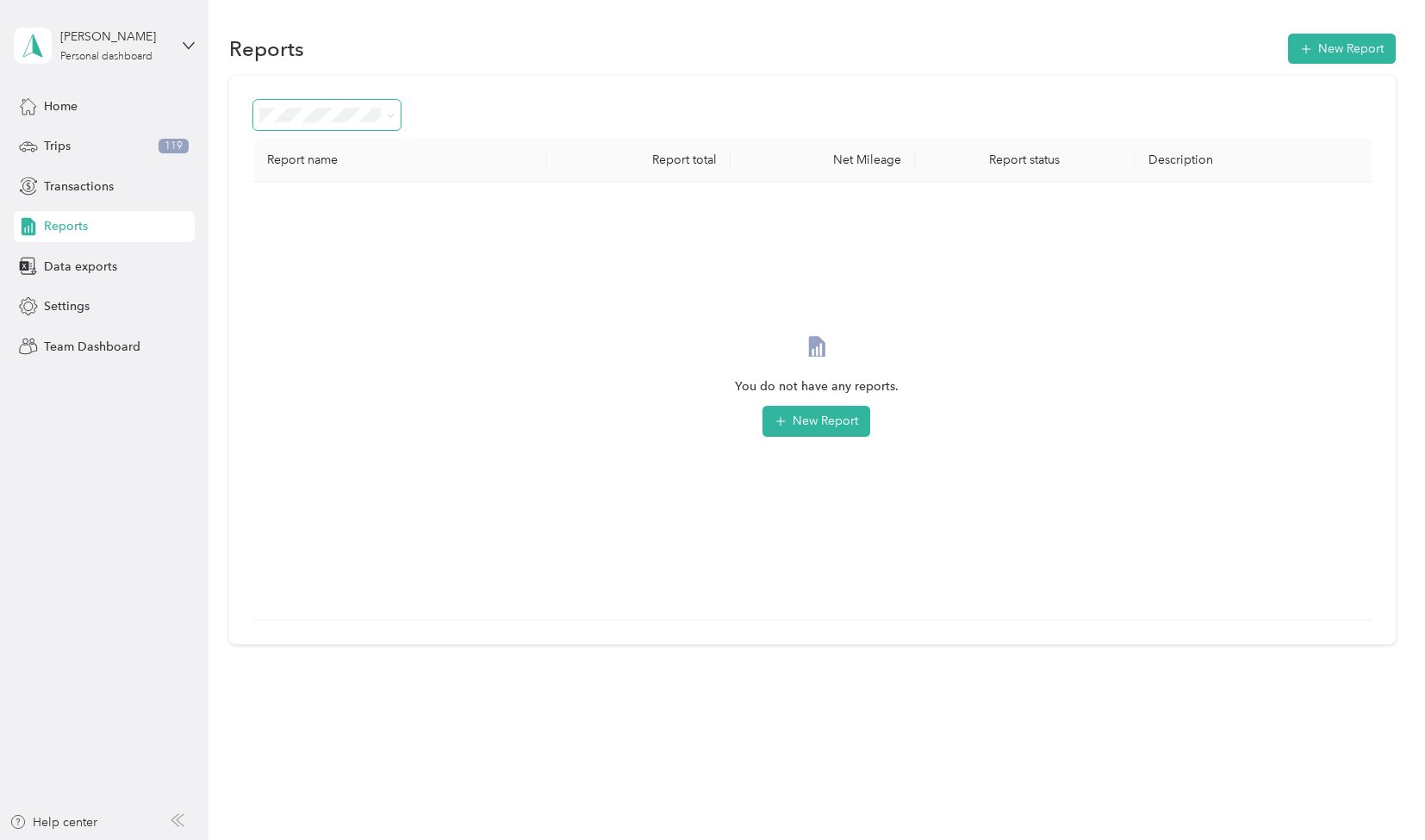
click at [382, 116] on span at bounding box center [388, 115] width 14 height 18
click at [387, 114] on icon at bounding box center [390, 116] width 8 height 8
click at [341, 168] on div "Draft" at bounding box center [327, 177] width 123 height 18
click at [1321, 42] on button "New Report" at bounding box center [1342, 49] width 108 height 30
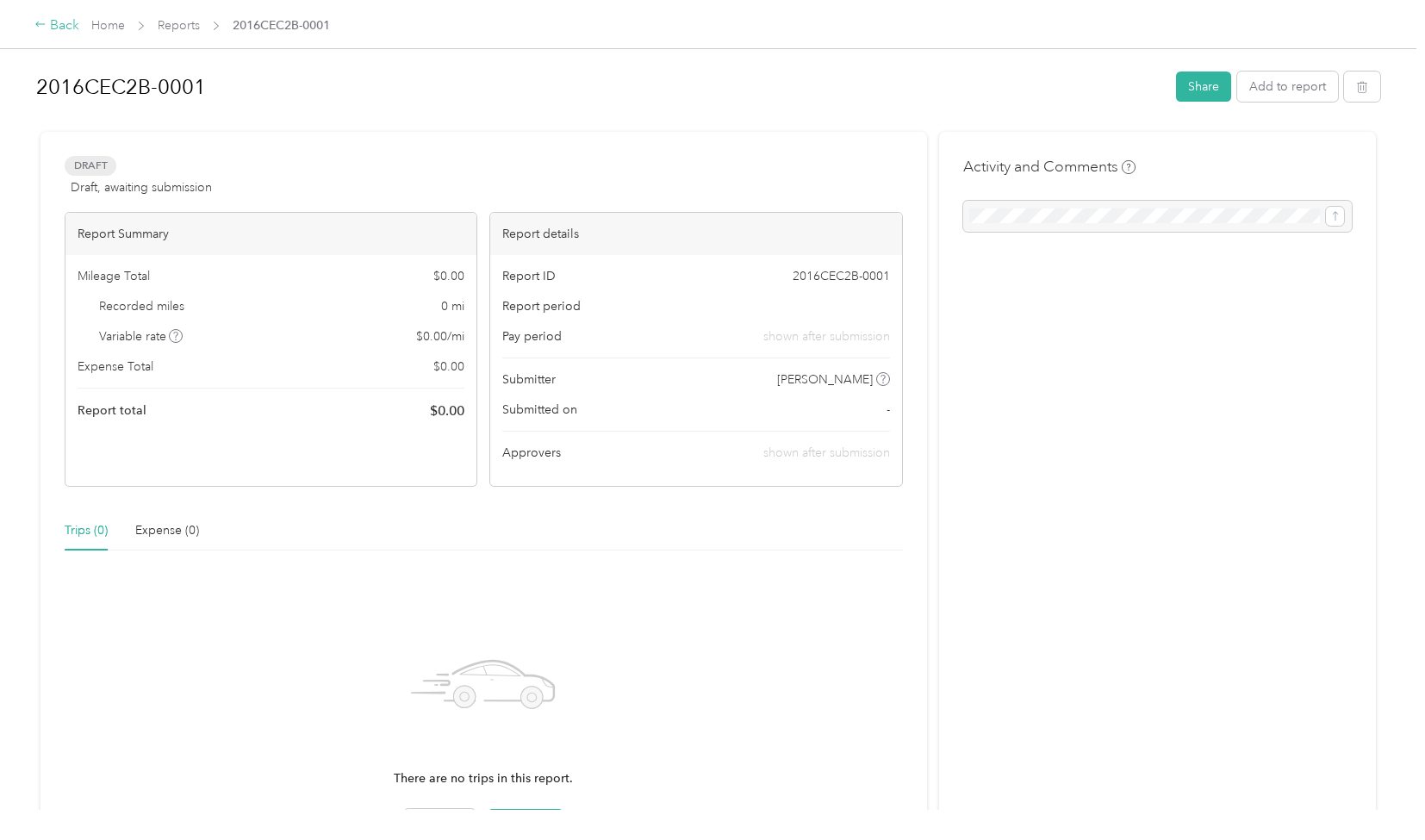
click at [65, 29] on div "Back" at bounding box center [57, 26] width 45 height 20
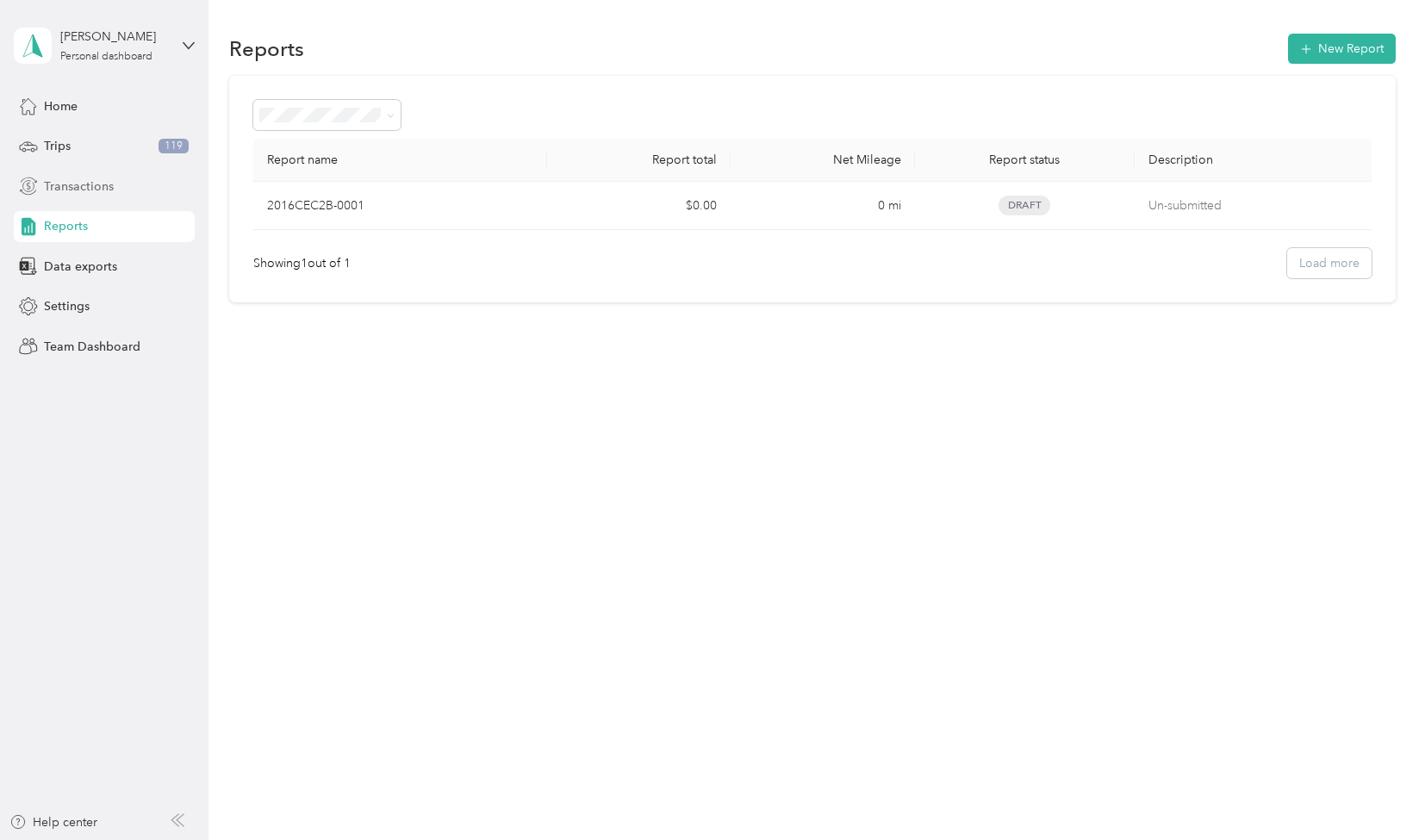
click at [78, 173] on div "Transactions" at bounding box center [104, 186] width 181 height 31
